Goal: Use online tool/utility: Utilize a website feature to perform a specific function

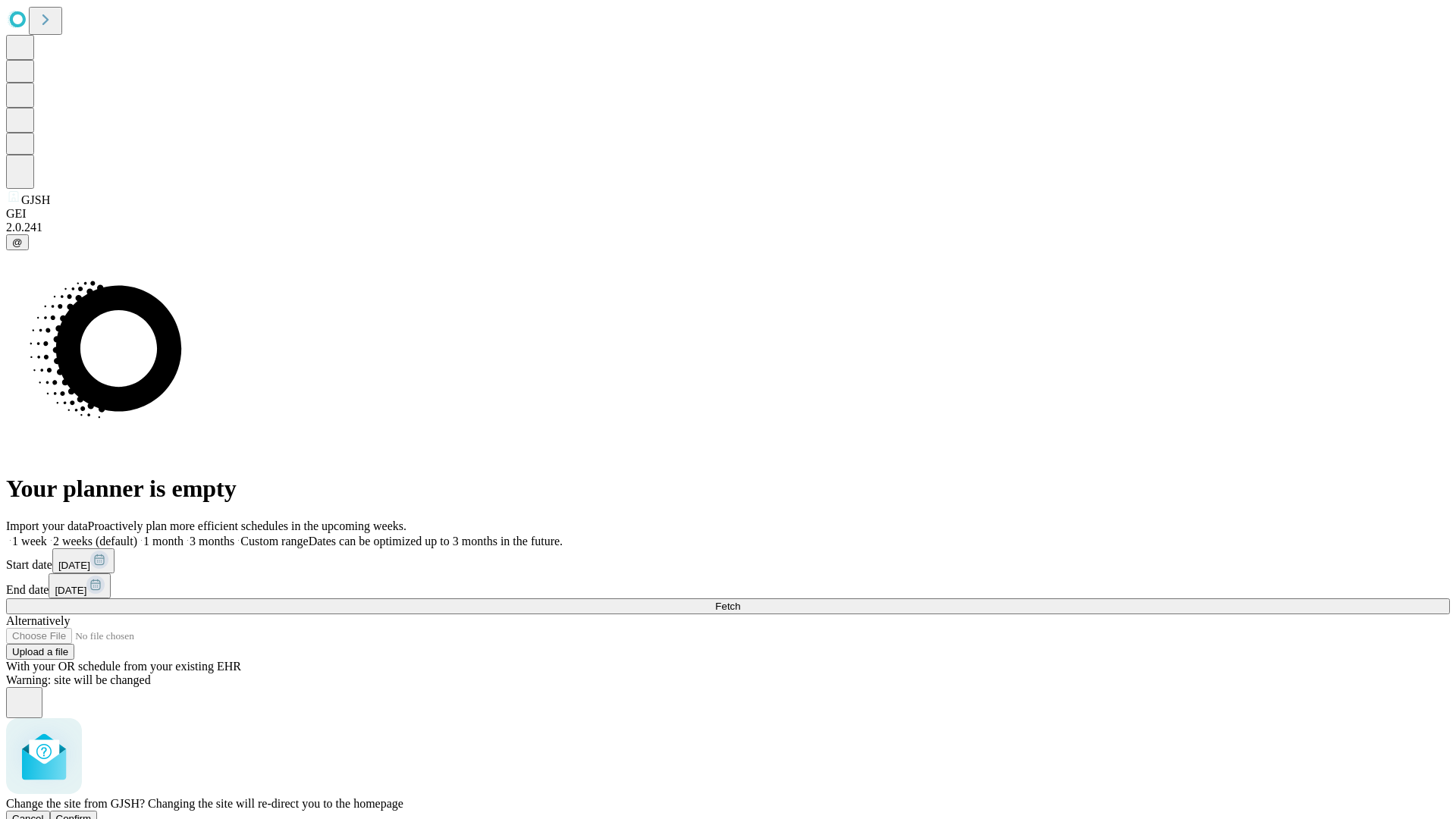
click at [91, 812] on span "Confirm" at bounding box center [74, 818] width 35 height 11
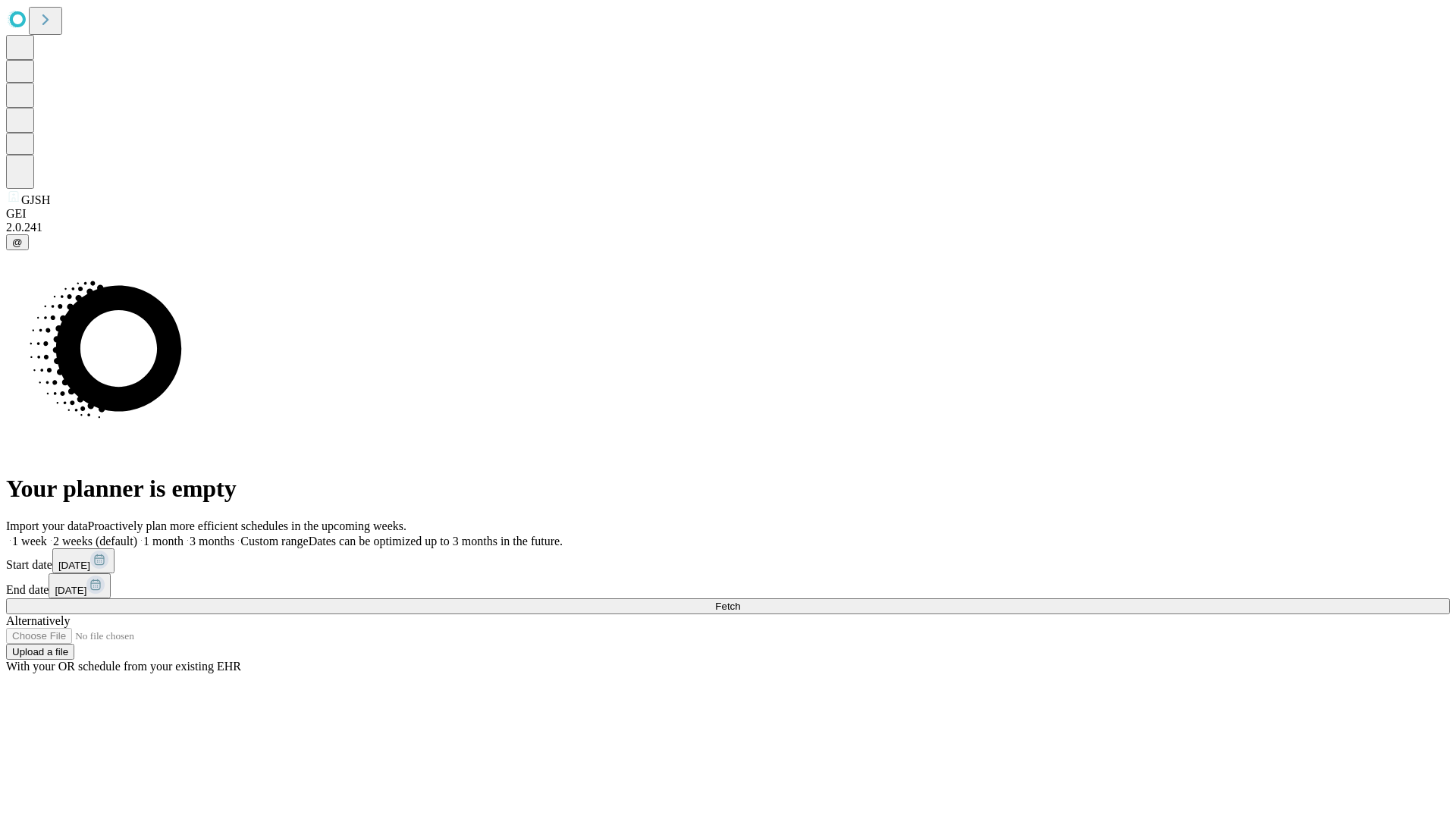
click at [47, 535] on label "1 week" at bounding box center [27, 541] width 41 height 13
click at [740, 601] on span "Fetch" at bounding box center [727, 607] width 25 height 11
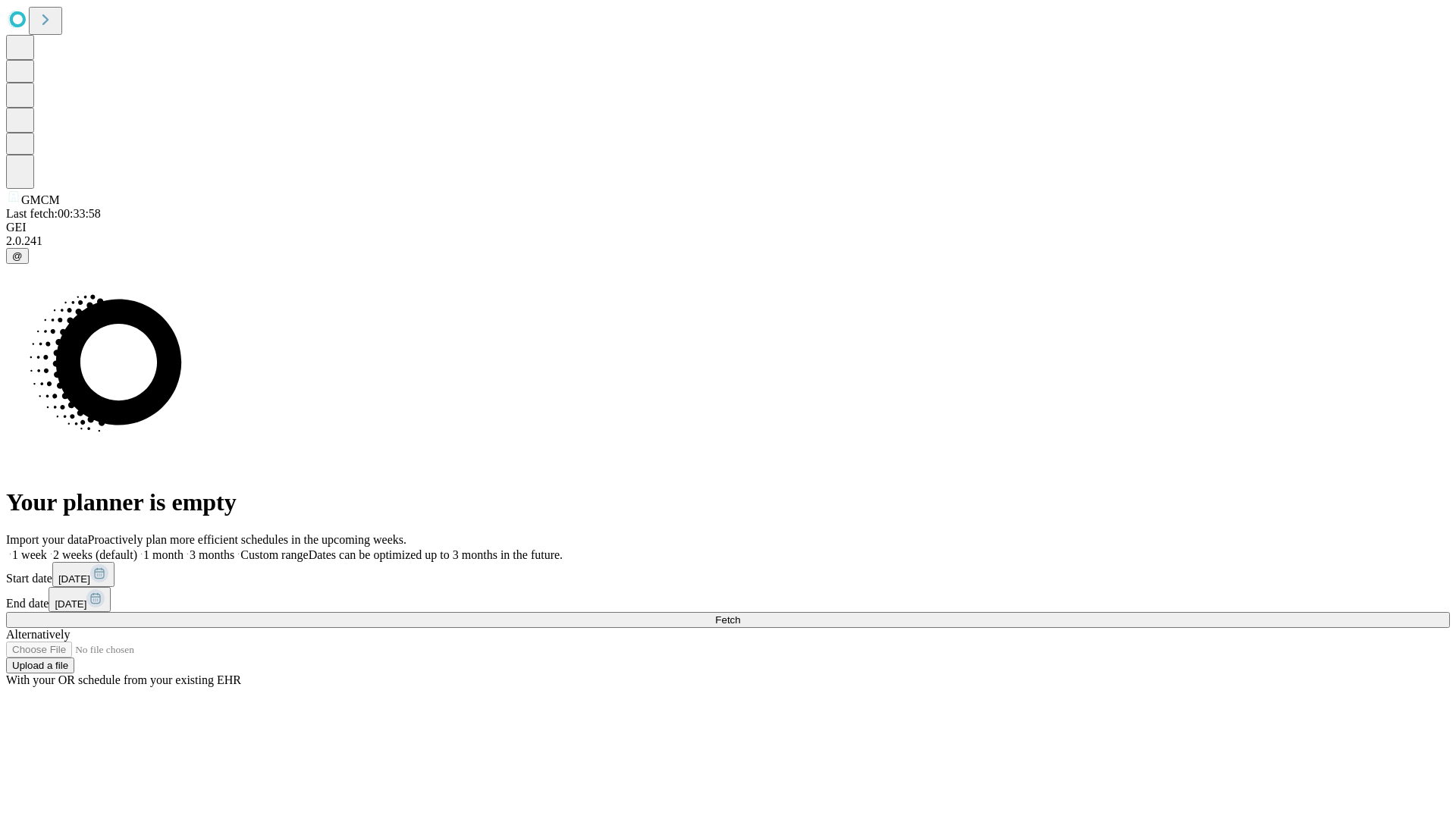
click at [47, 548] on label "1 week" at bounding box center [27, 554] width 41 height 13
click at [740, 614] on span "Fetch" at bounding box center [727, 620] width 25 height 11
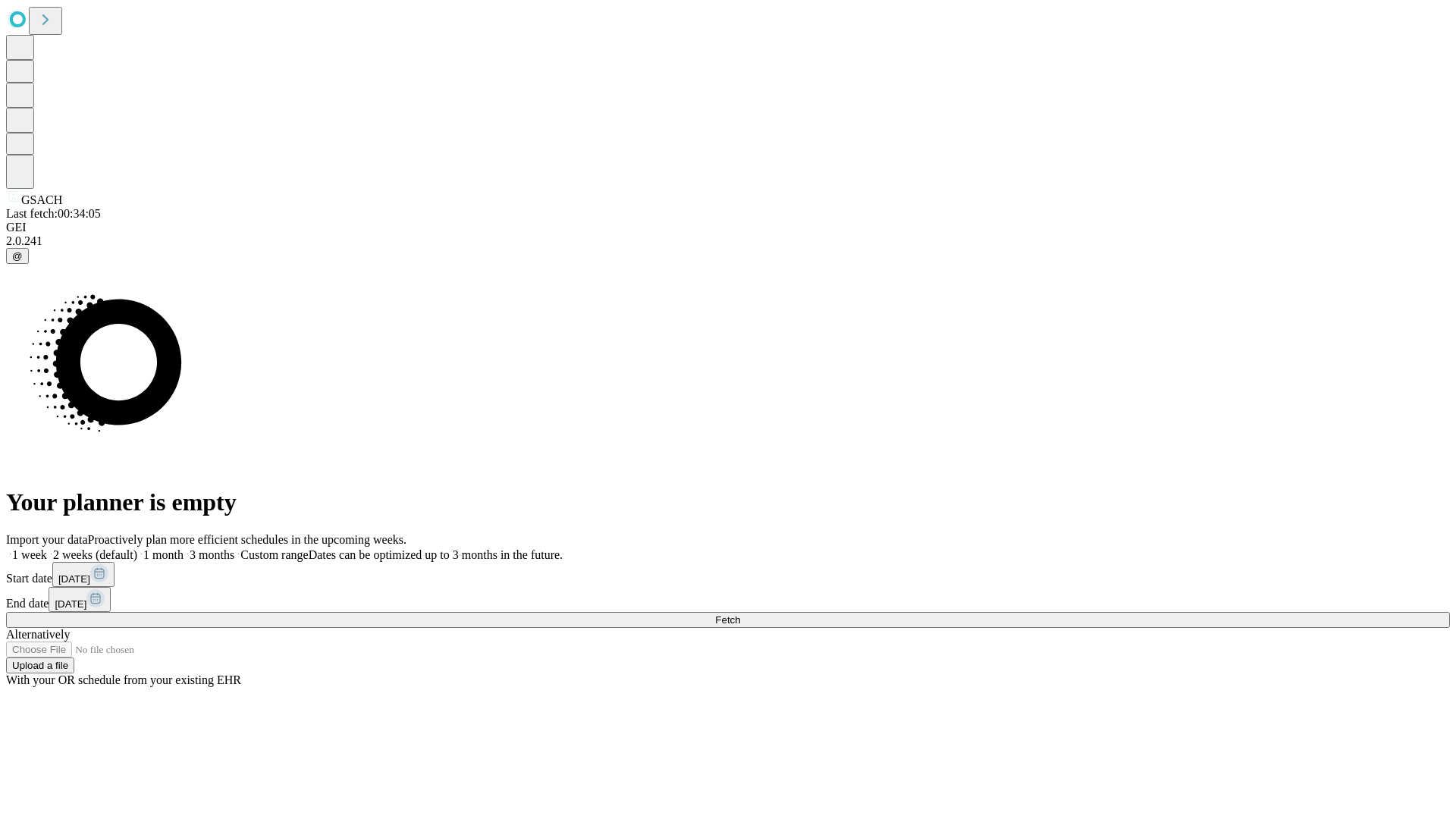
click at [47, 548] on label "1 week" at bounding box center [27, 554] width 41 height 13
click at [740, 614] on span "Fetch" at bounding box center [727, 620] width 25 height 11
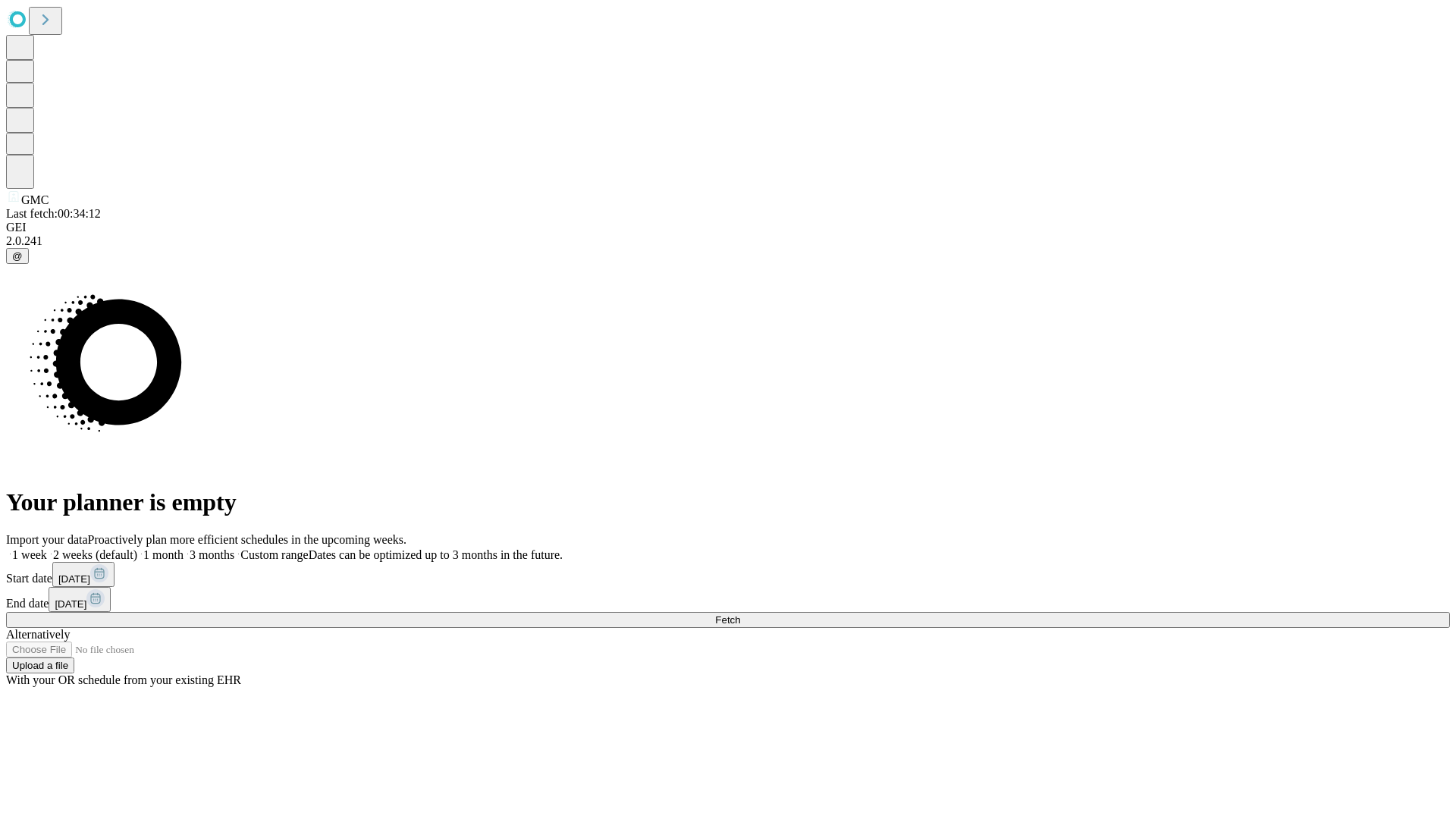
click at [47, 548] on label "1 week" at bounding box center [27, 554] width 41 height 13
click at [740, 614] on span "Fetch" at bounding box center [727, 620] width 25 height 11
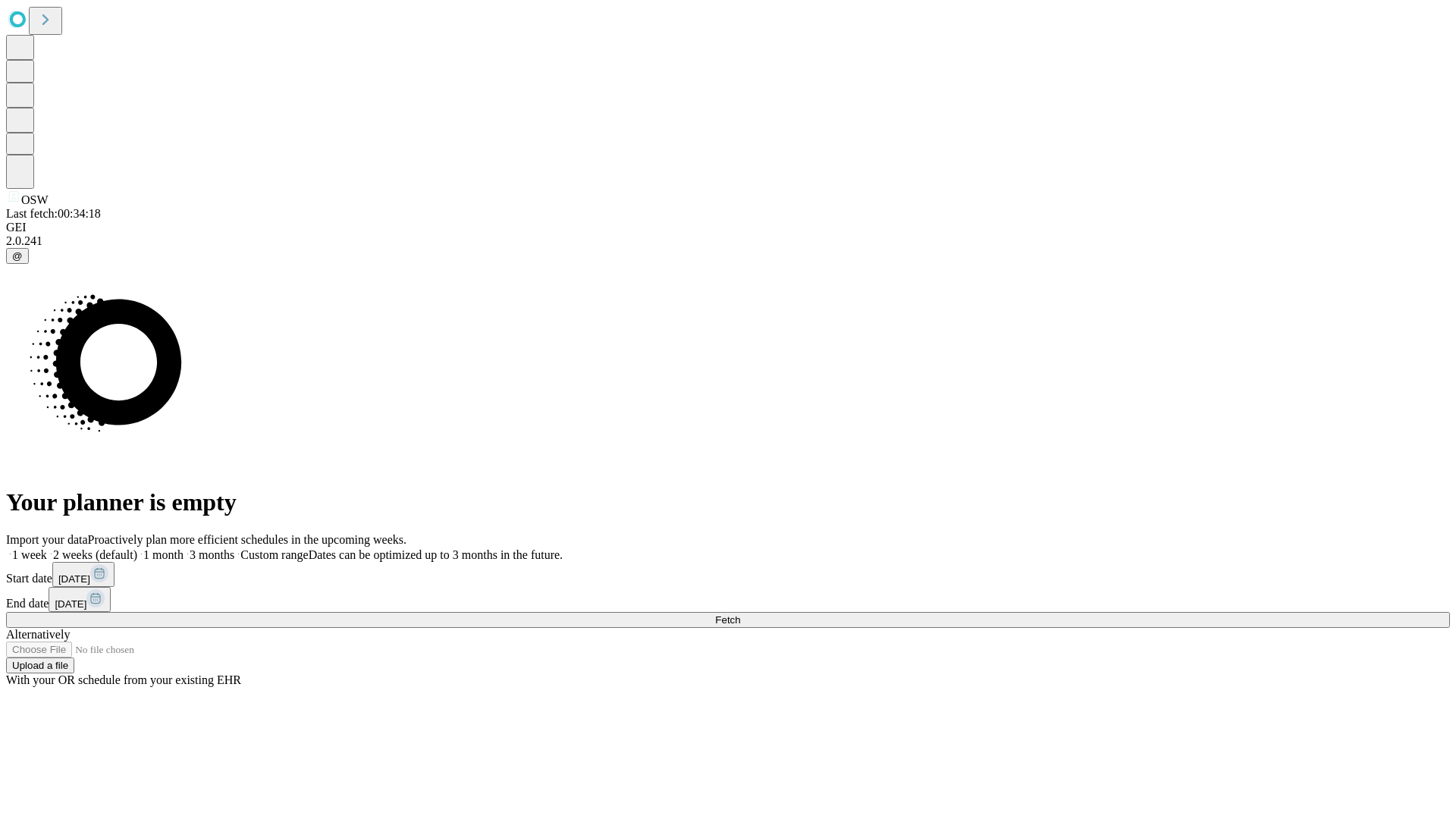
click at [47, 548] on label "1 week" at bounding box center [27, 554] width 41 height 13
click at [740, 614] on span "Fetch" at bounding box center [727, 620] width 25 height 11
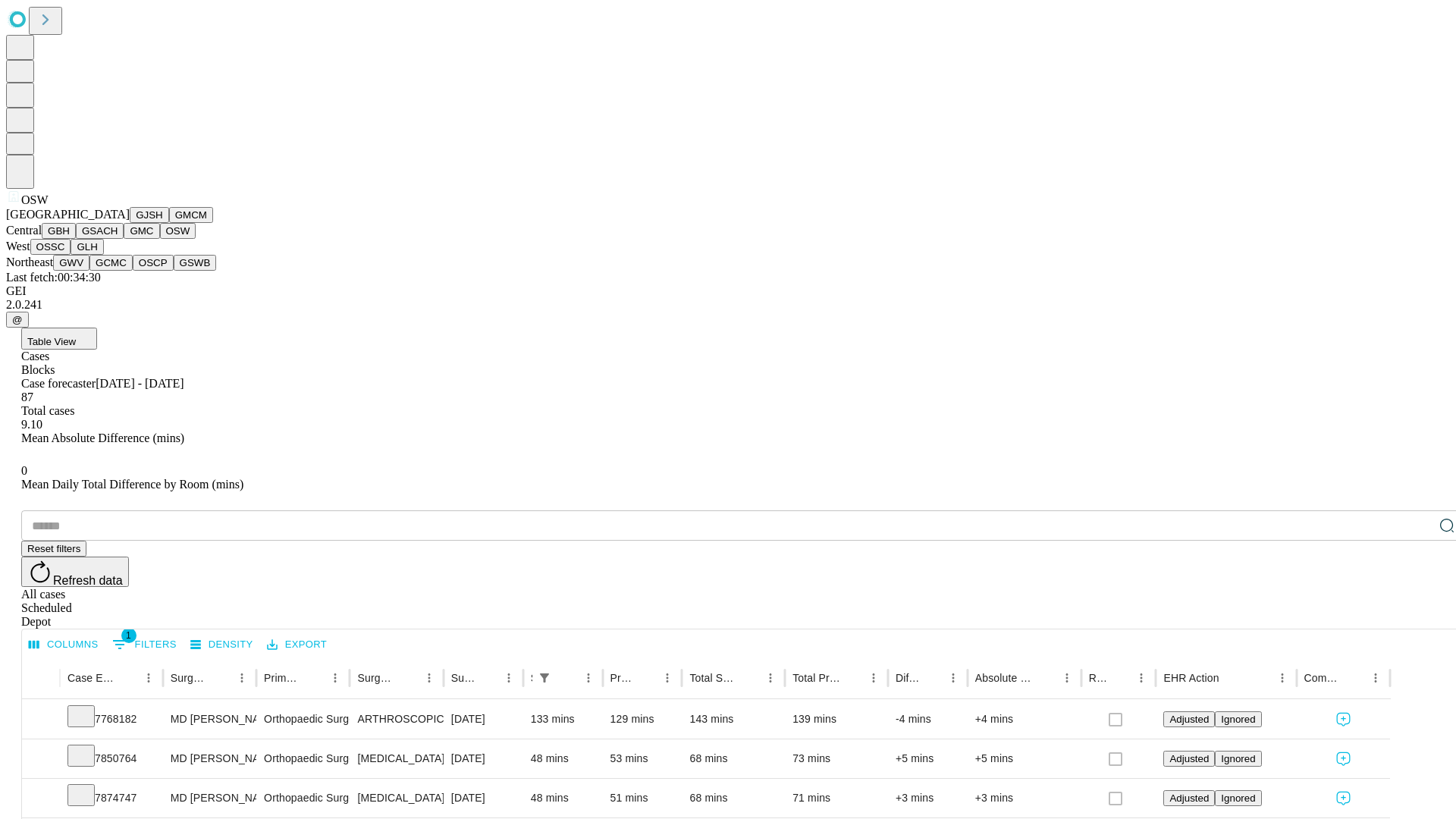
click at [72, 254] on button "OSSC" at bounding box center [51, 246] width 41 height 16
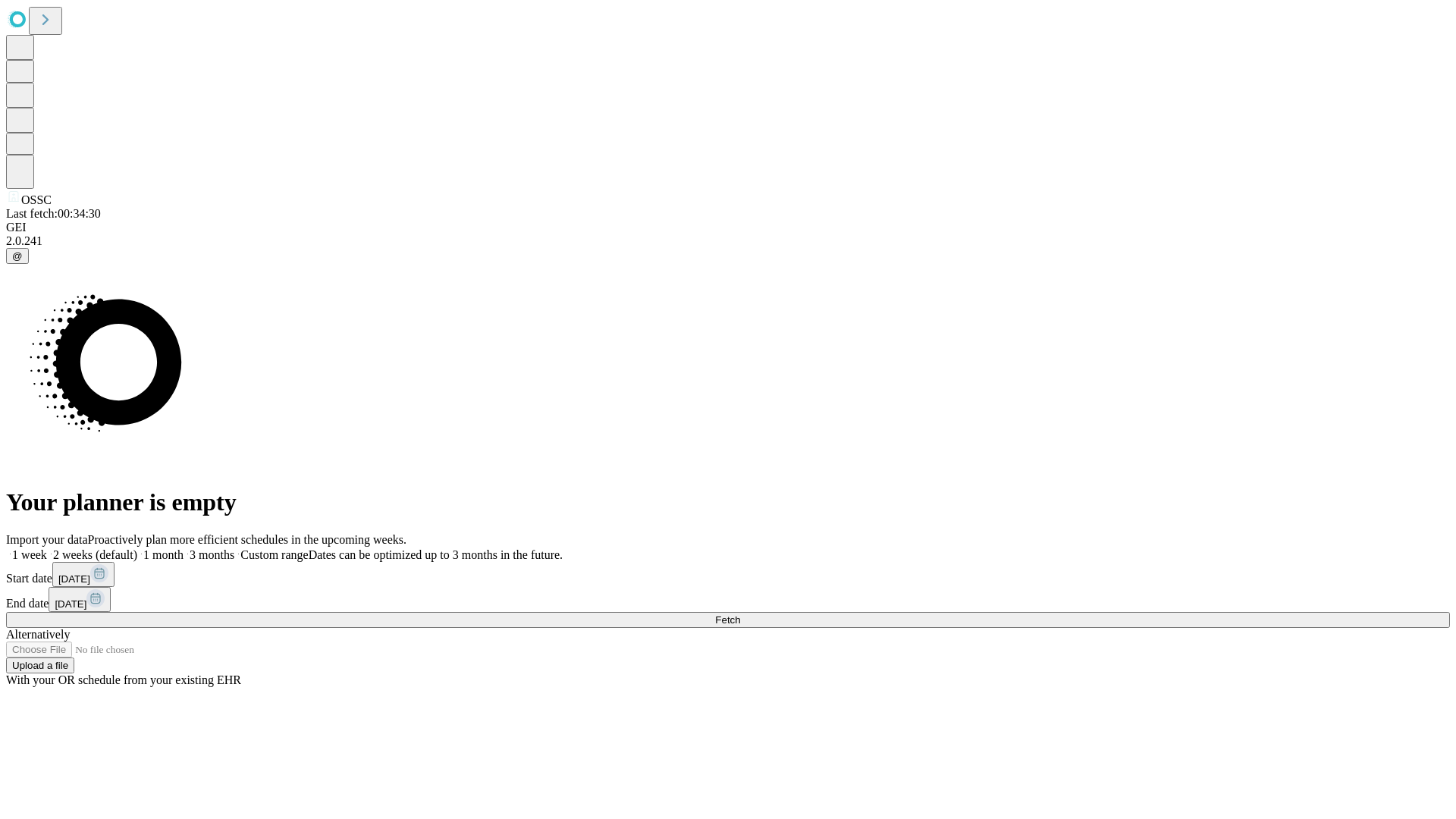
click at [47, 548] on label "1 week" at bounding box center [27, 554] width 41 height 13
click at [740, 614] on span "Fetch" at bounding box center [727, 620] width 25 height 11
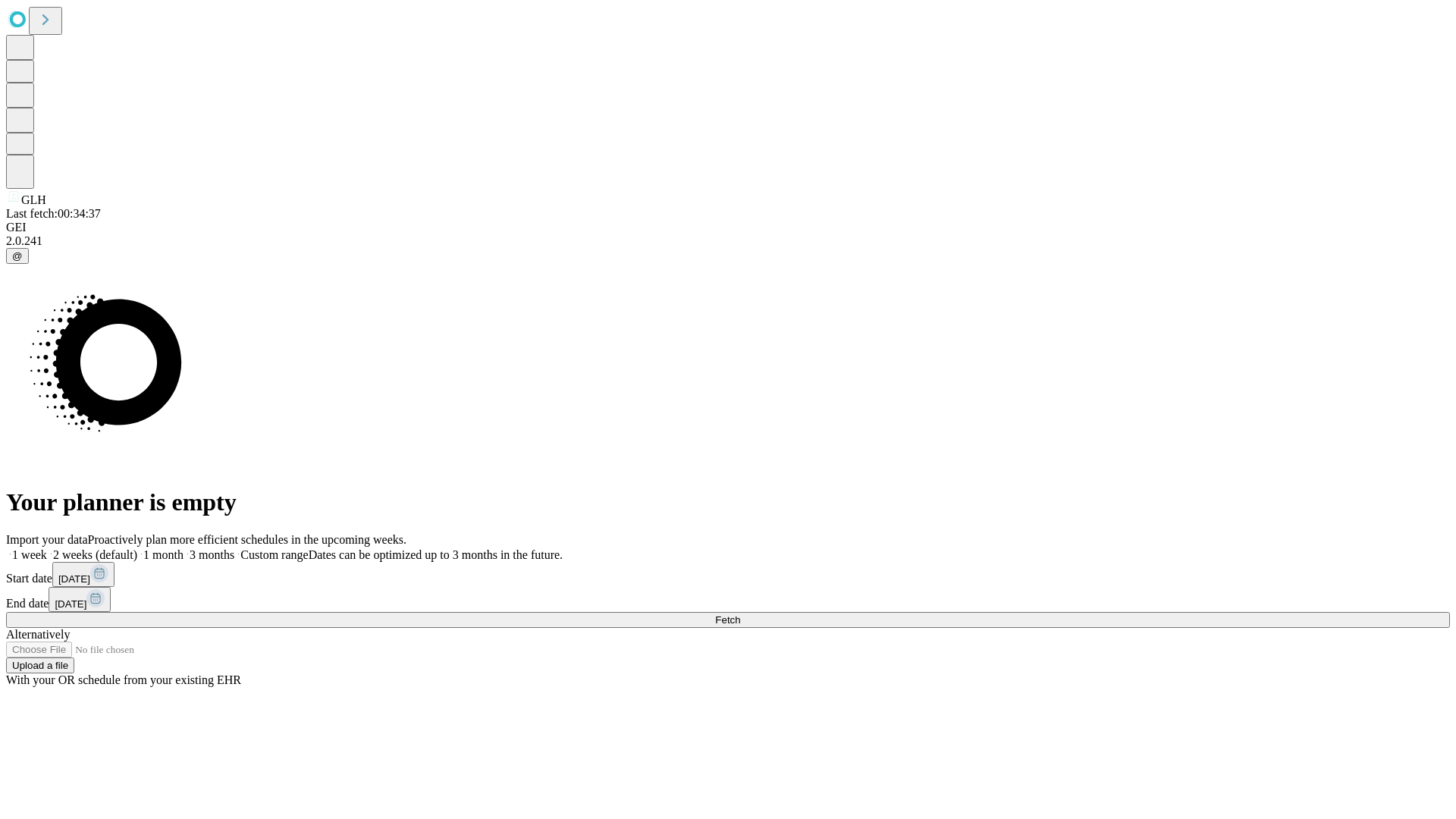
click at [47, 548] on label "1 week" at bounding box center [27, 554] width 41 height 13
click at [740, 614] on span "Fetch" at bounding box center [727, 620] width 25 height 11
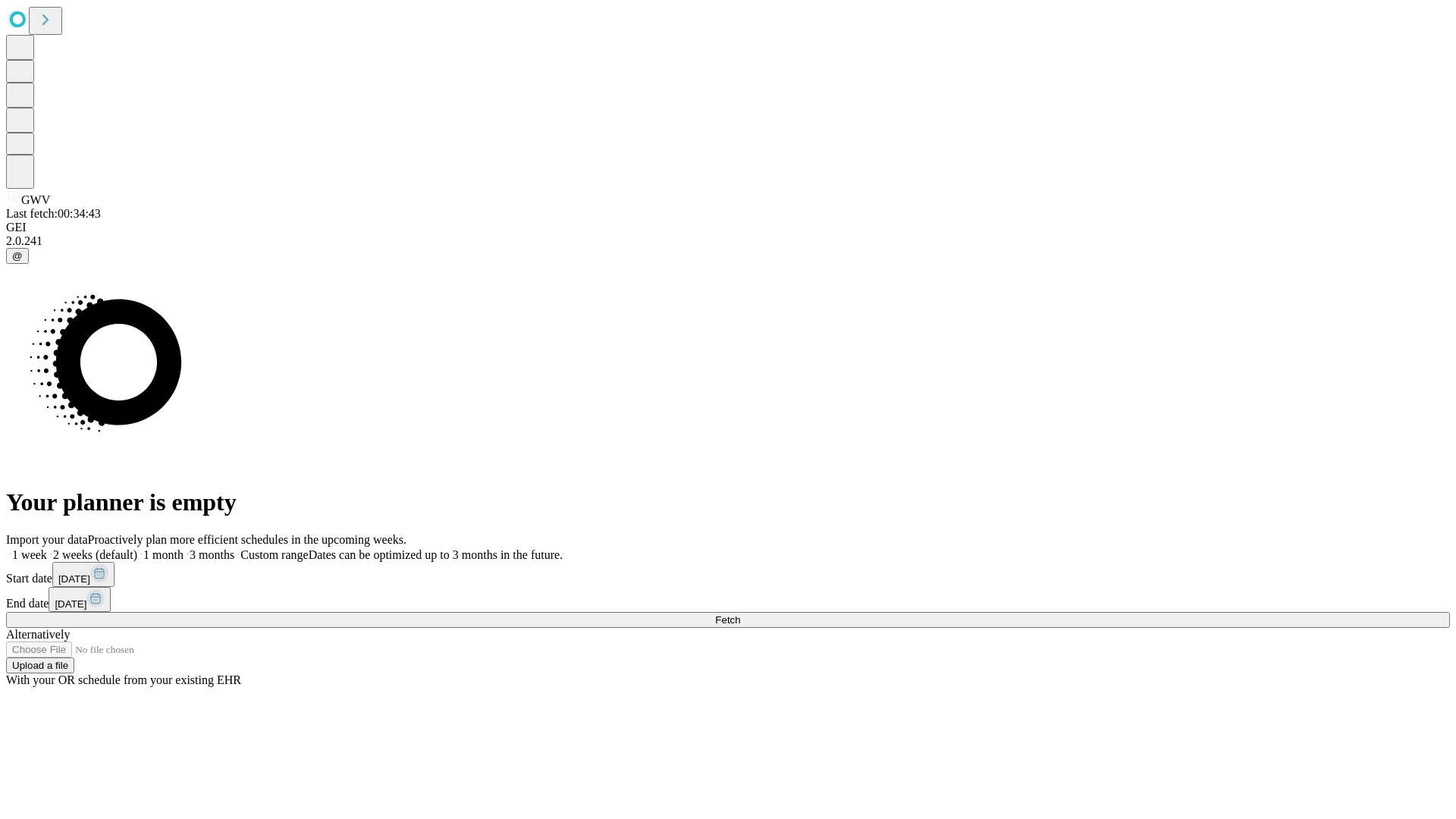
click at [47, 548] on label "1 week" at bounding box center [27, 554] width 41 height 13
click at [740, 614] on span "Fetch" at bounding box center [727, 620] width 25 height 11
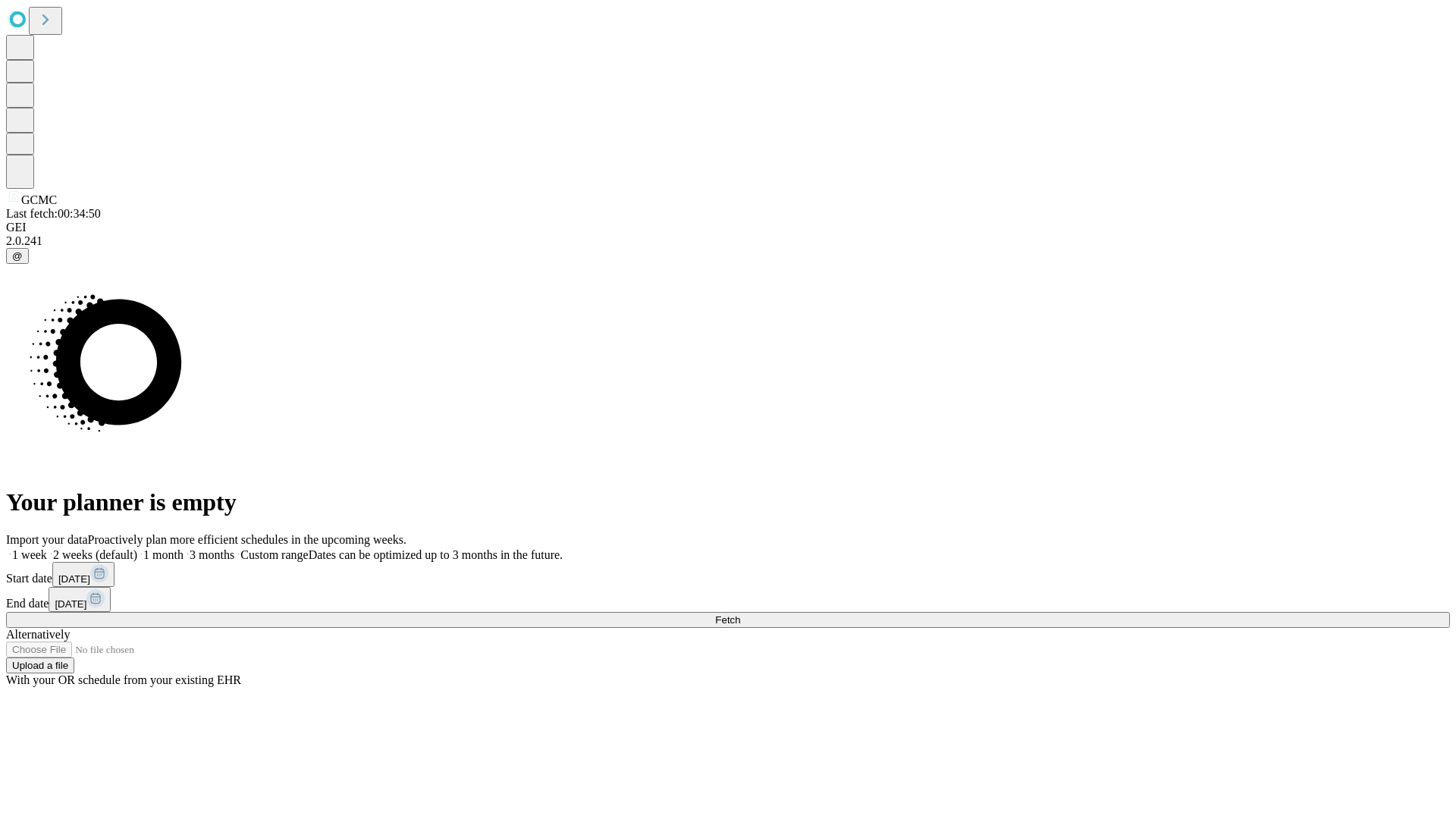
click at [740, 614] on span "Fetch" at bounding box center [727, 620] width 25 height 11
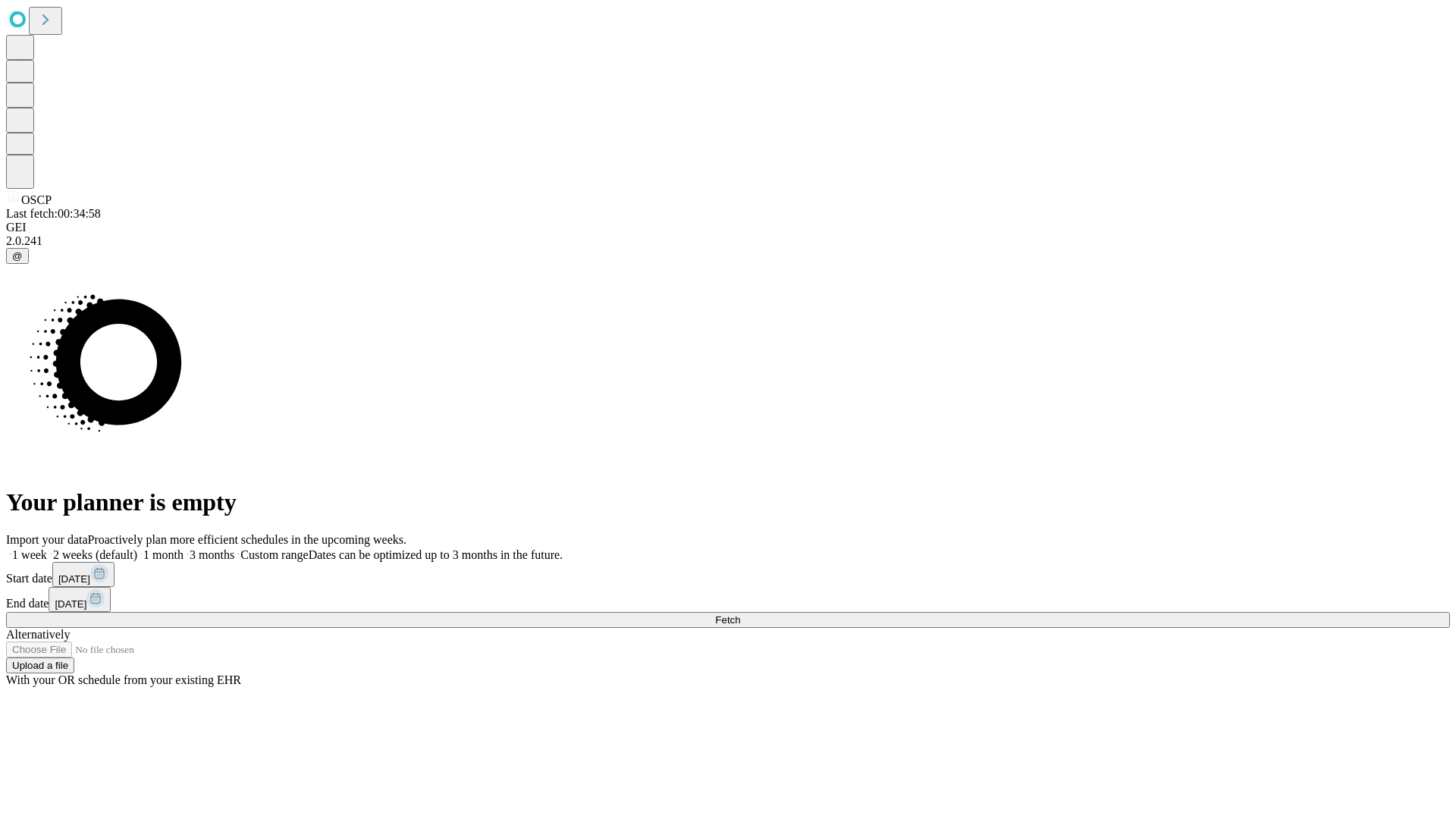
click at [47, 548] on label "1 week" at bounding box center [27, 554] width 41 height 13
click at [740, 614] on span "Fetch" at bounding box center [727, 620] width 25 height 11
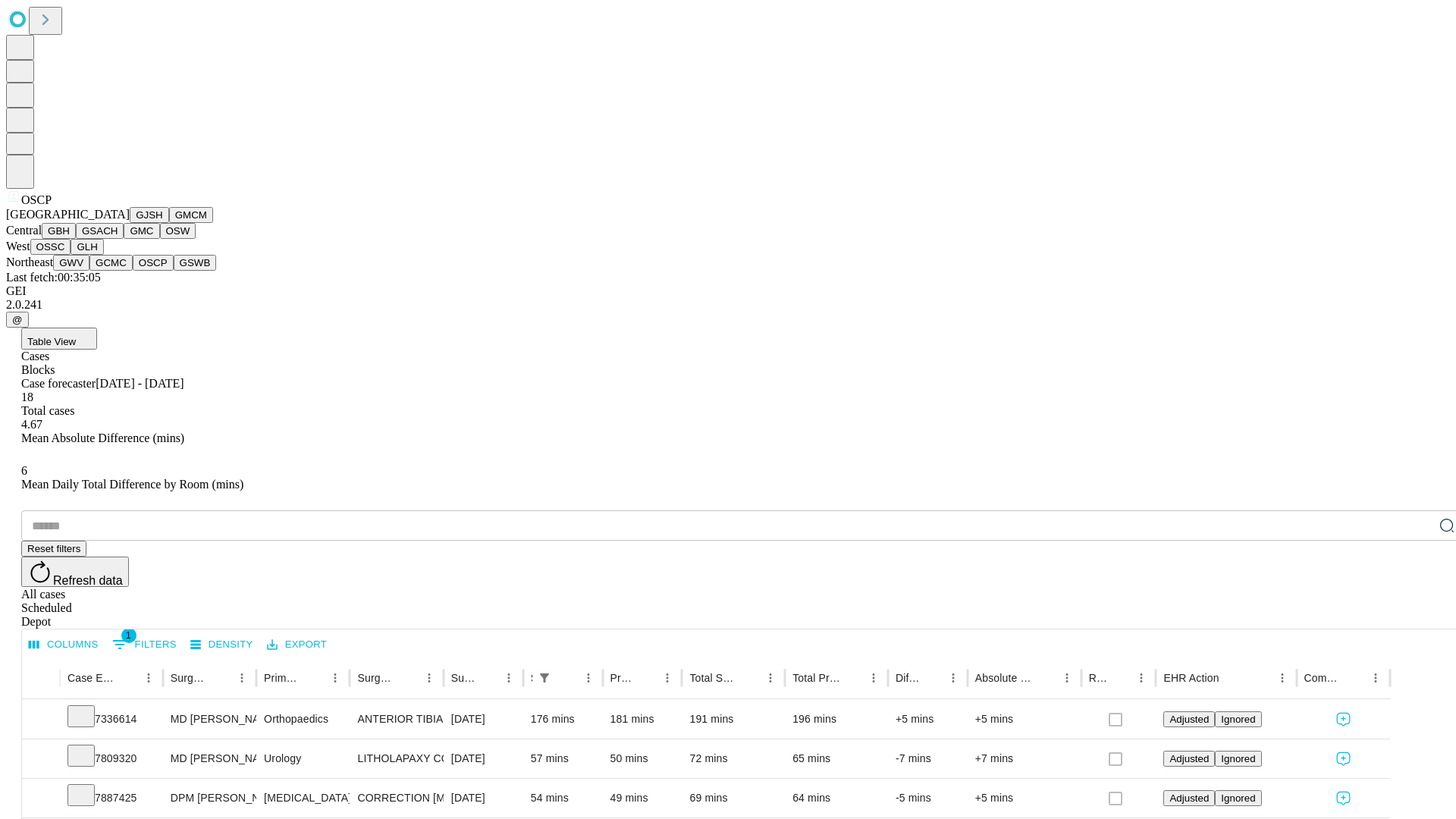
click at [173, 271] on button "GSWB" at bounding box center [195, 262] width 43 height 16
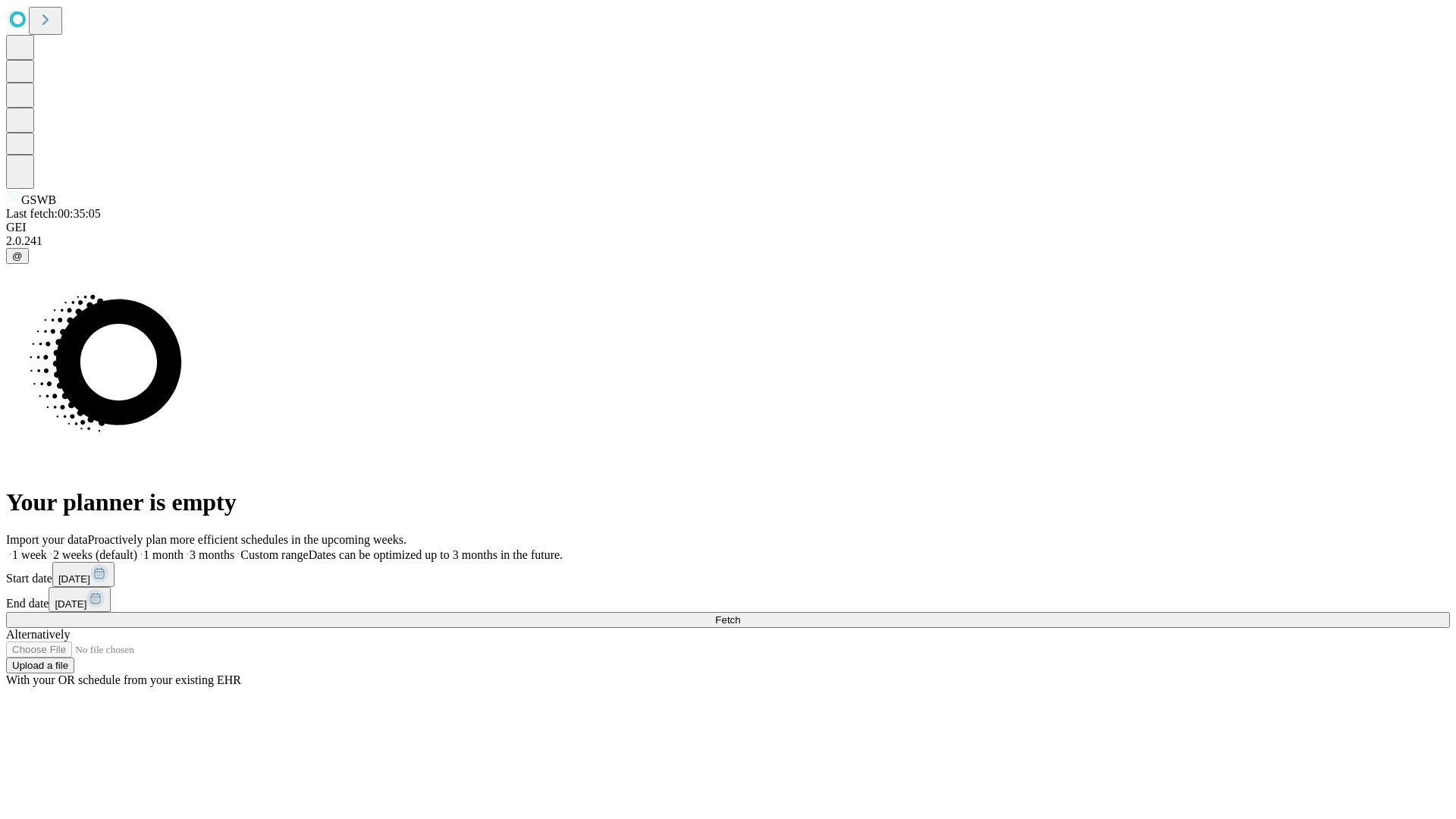
click at [47, 548] on label "1 week" at bounding box center [27, 554] width 41 height 13
click at [740, 614] on span "Fetch" at bounding box center [727, 620] width 25 height 11
